Goal: Information Seeking & Learning: Understand process/instructions

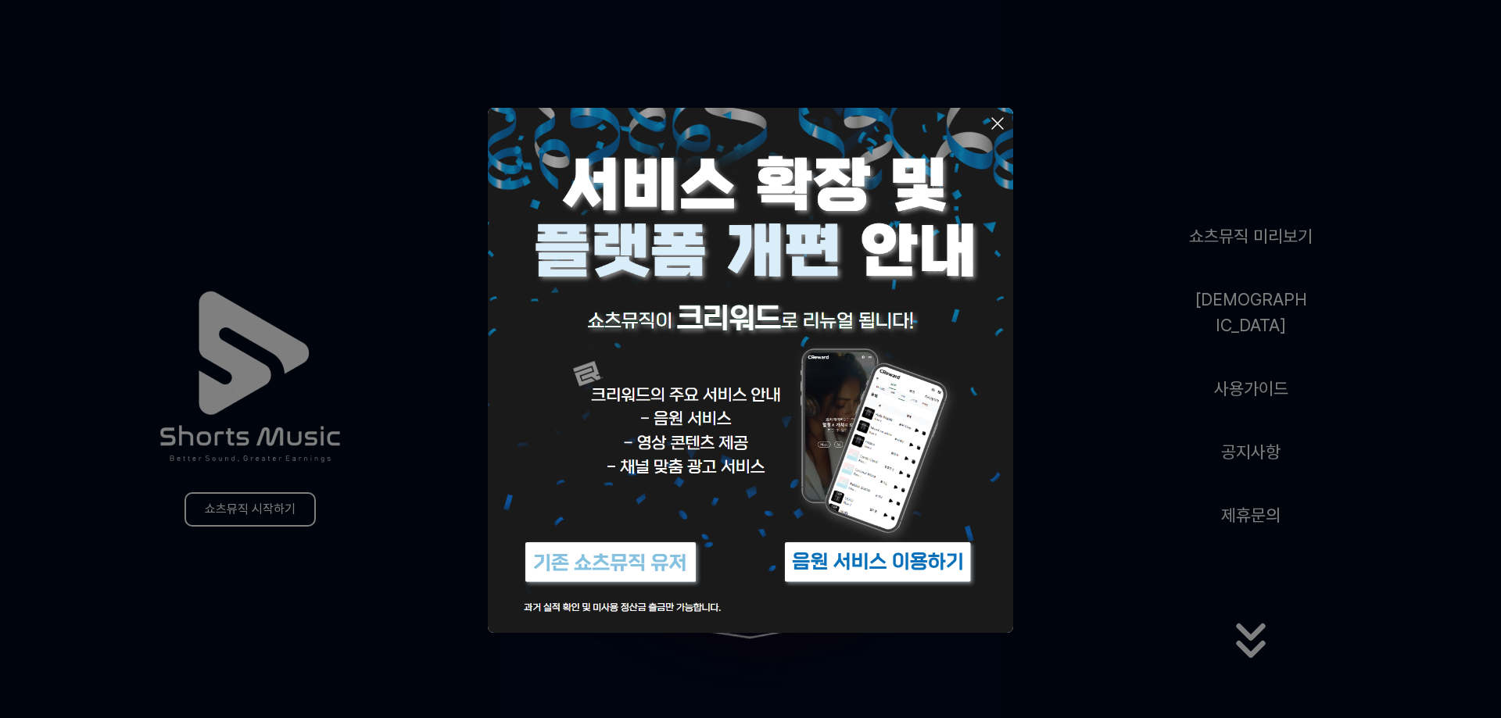
click at [1090, 546] on button at bounding box center [750, 359] width 1501 height 718
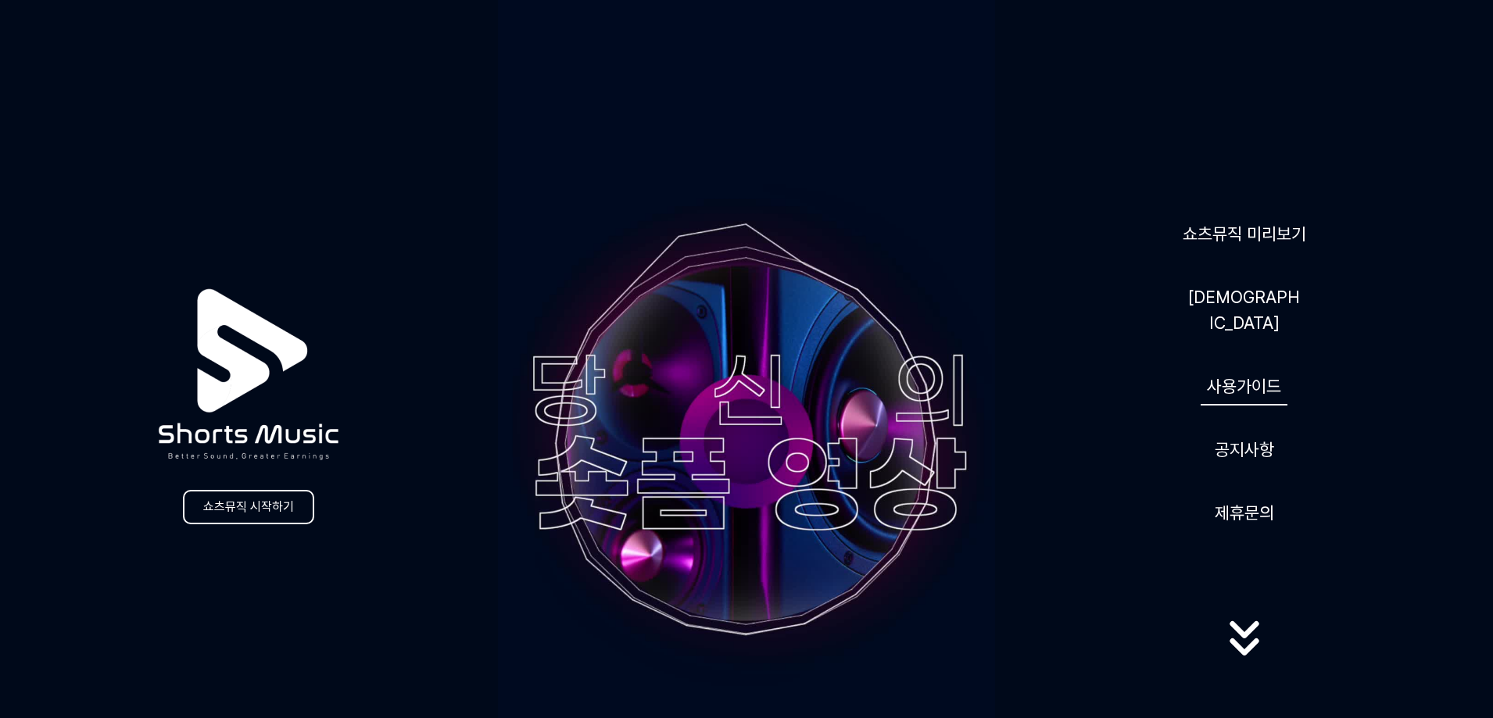
click at [1223, 372] on link "사용가이드" at bounding box center [1244, 386] width 87 height 38
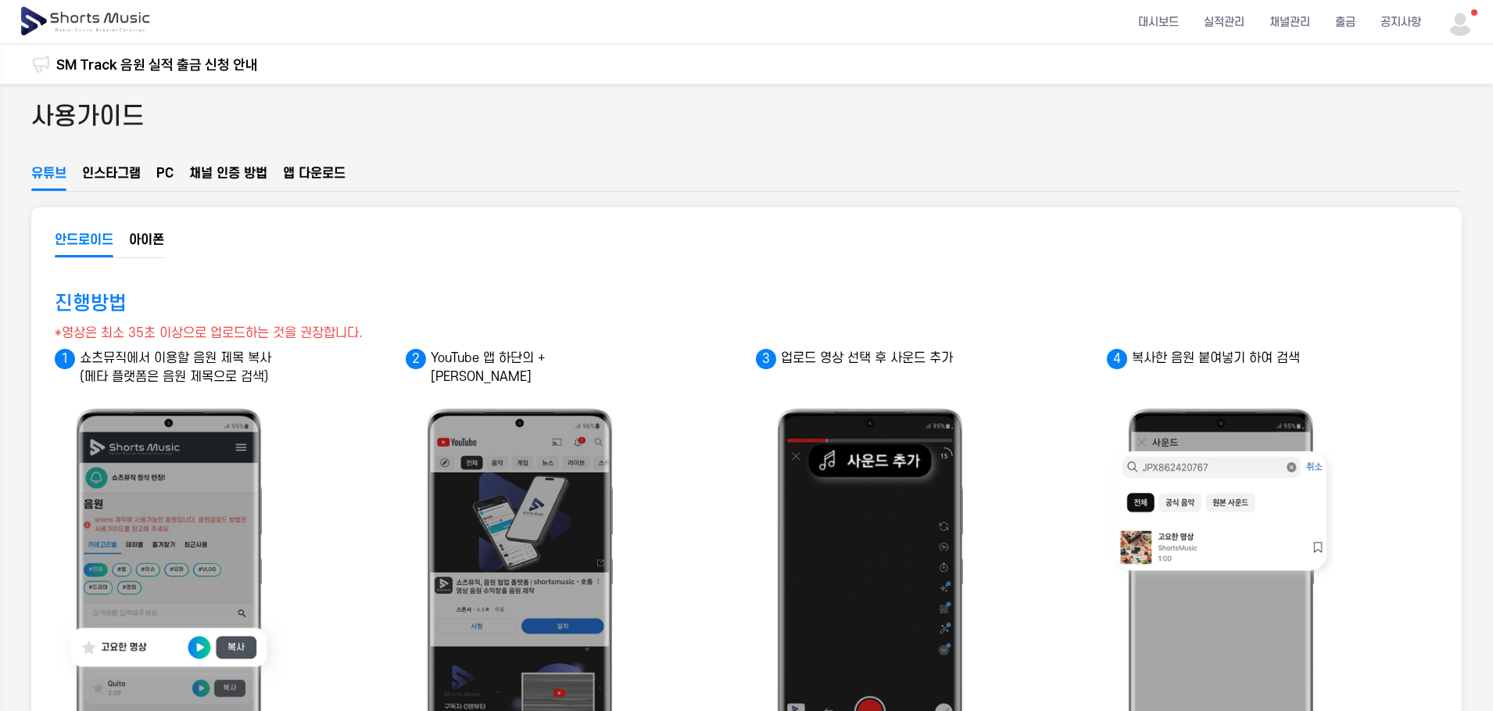
click at [167, 177] on button "PC" at bounding box center [164, 177] width 17 height 27
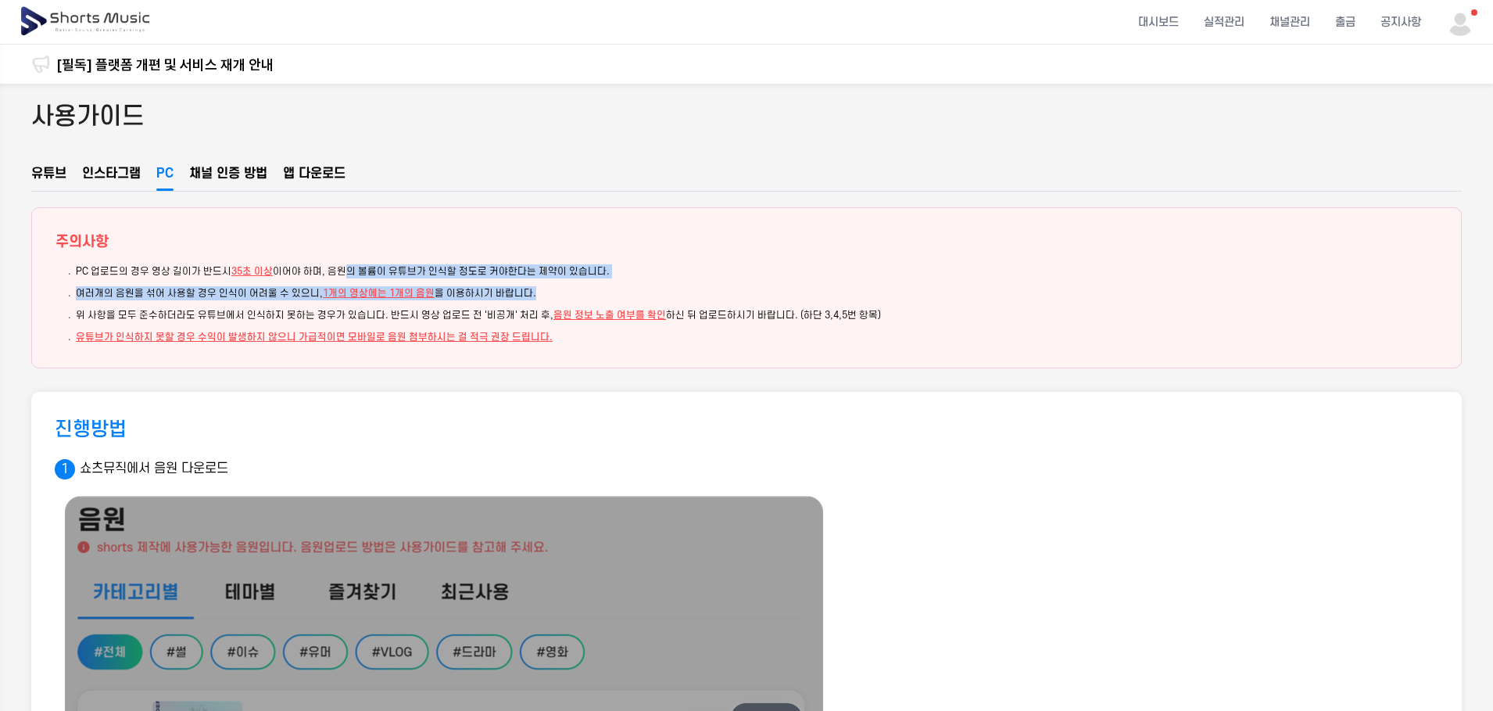
drag, startPoint x: 343, startPoint y: 270, endPoint x: 568, endPoint y: 292, distance: 225.4
click at [568, 292] on ul "PC 업로드의 경우 영상 길이가 반드시 35초 이상 이어야 하며, 음원의 볼륨이 유튜브가 인식할 정도로 커야한다는 제약이 있습니다. 여러개의 …" at bounding box center [747, 304] width 1382 height 80
click at [570, 295] on li "여러개의 음원을 섞어 사용할 경우 인식이 어려울 수 있으니, 1개의 영상에는 1개의 음원 을 이용하시기 바랍니다." at bounding box center [757, 293] width 1362 height 14
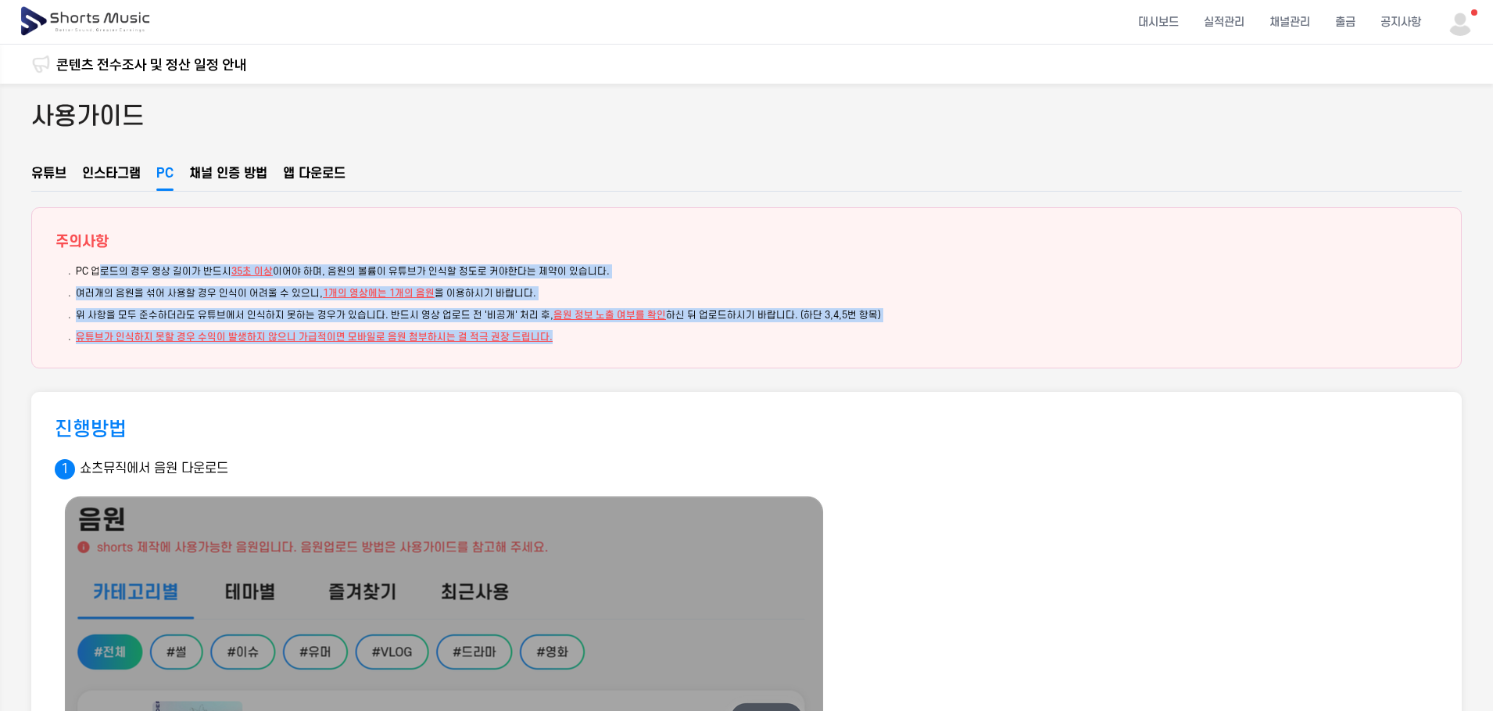
drag, startPoint x: 99, startPoint y: 274, endPoint x: 599, endPoint y: 346, distance: 504.7
click at [597, 345] on div "주의사항 PC 업로드의 경우 영상 길이가 반드시 35초 이상 이어야 하며, 음원의 볼륨이 유튜브가 인식할 정도로 커야한다는 제약이 있습니다. …" at bounding box center [746, 287] width 1431 height 161
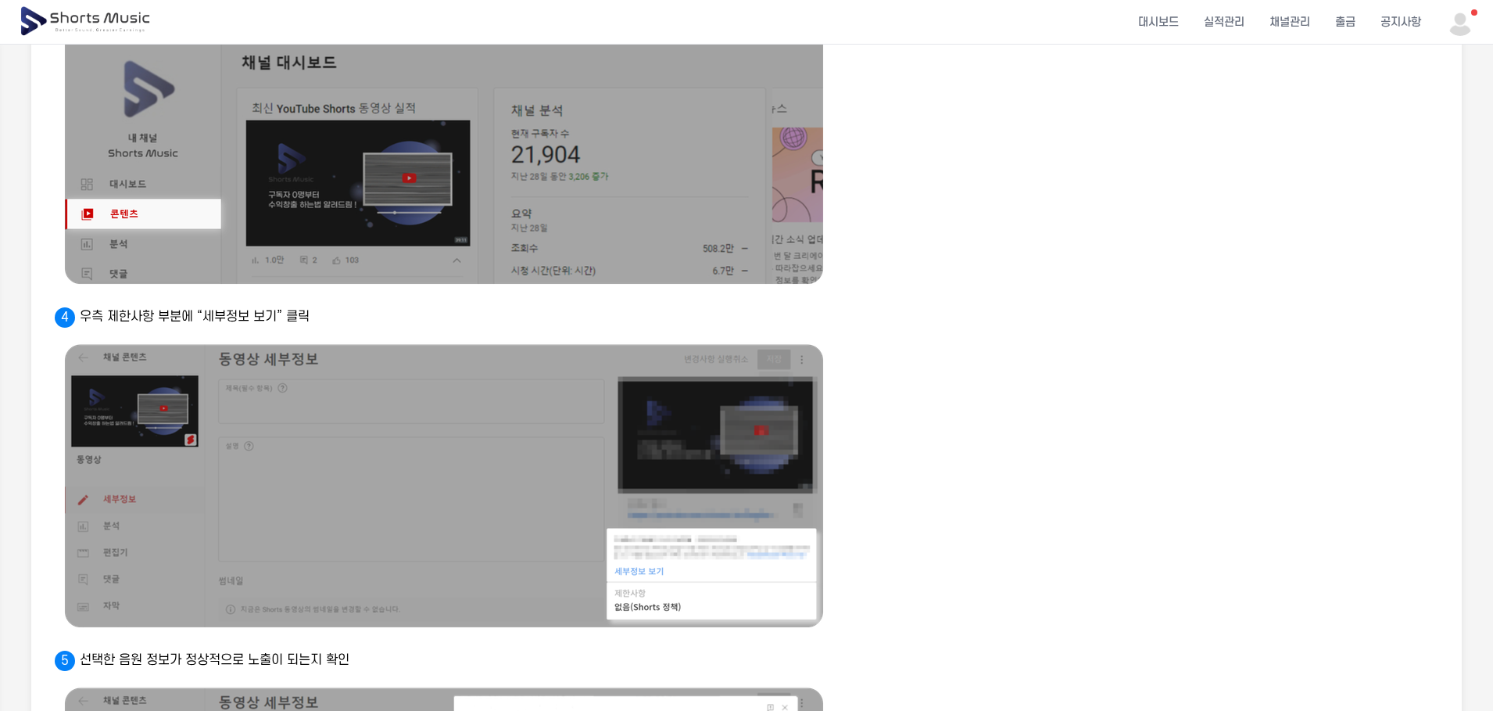
scroll to position [675, 0]
